Goal: Find specific page/section: Find specific page/section

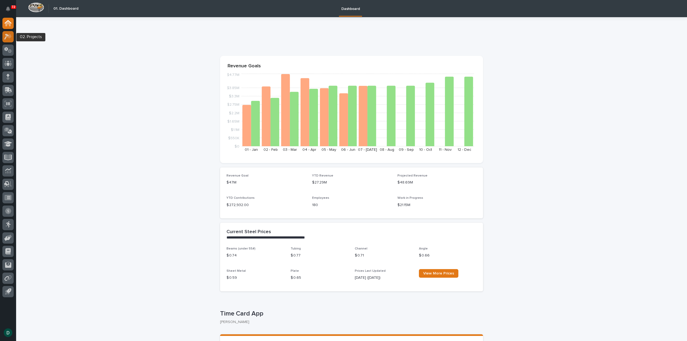
click at [10, 36] on icon at bounding box center [9, 35] width 5 height 5
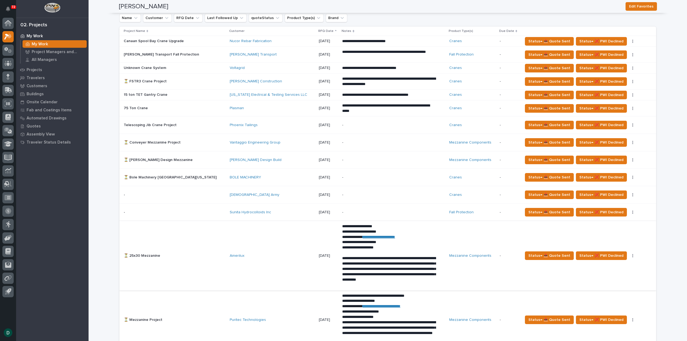
scroll to position [402, 0]
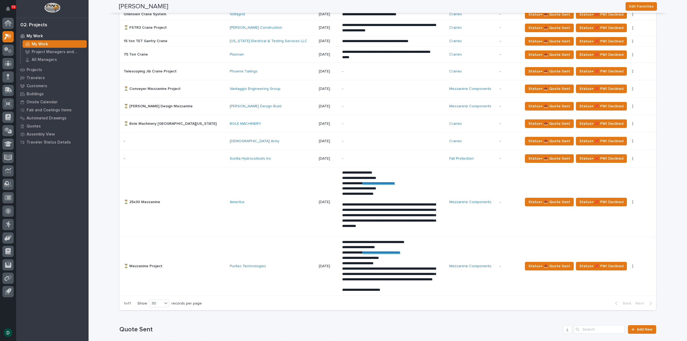
click at [190, 265] on p at bounding box center [171, 266] width 94 height 5
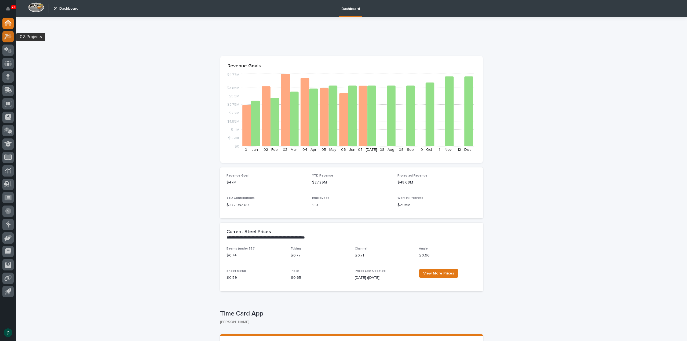
click at [9, 37] on icon at bounding box center [9, 35] width 5 height 5
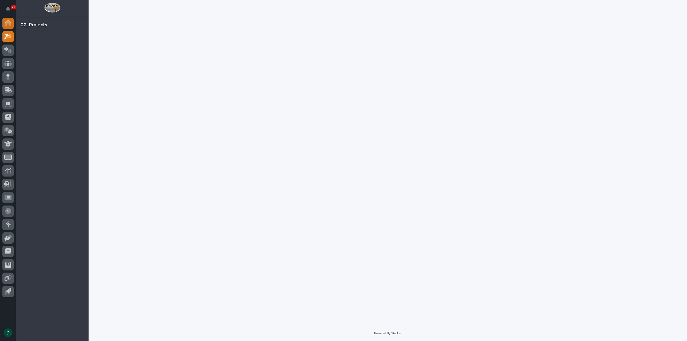
click at [6, 25] on icon at bounding box center [7, 23] width 5 height 5
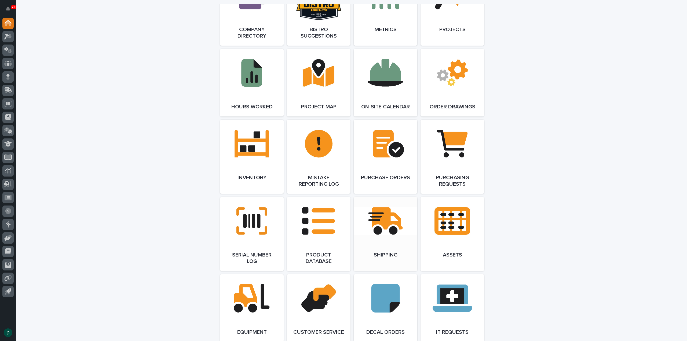
scroll to position [510, 0]
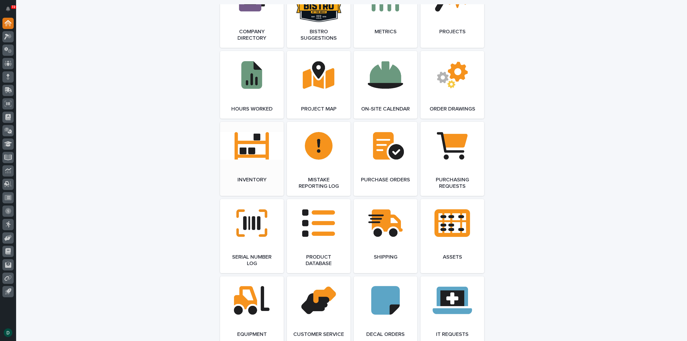
click at [254, 171] on link "Open Link" at bounding box center [252, 159] width 64 height 74
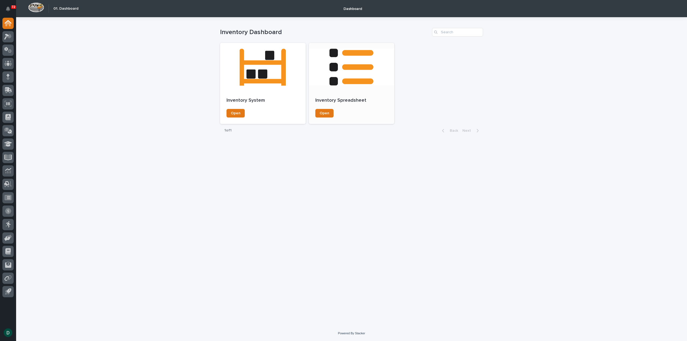
click at [353, 100] on p "Inventory Spreadsheet" at bounding box center [351, 101] width 73 height 6
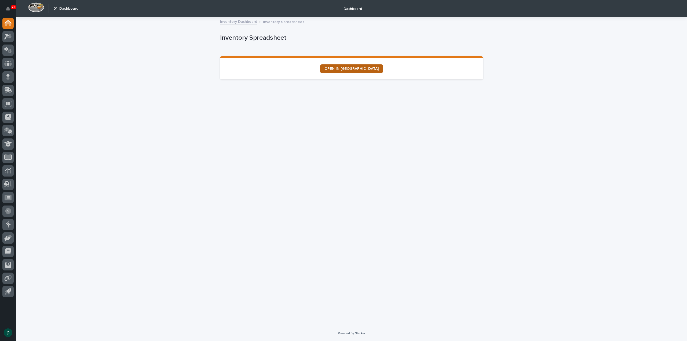
click at [348, 69] on span "OPEN IN NEW TAB" at bounding box center [351, 69] width 54 height 4
